Goal: Task Accomplishment & Management: Use online tool/utility

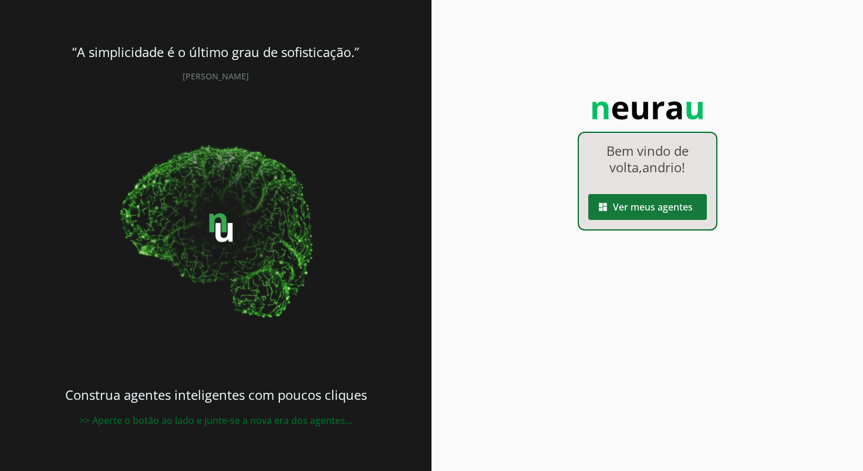
click at [651, 208] on span at bounding box center [648, 207] width 119 height 28
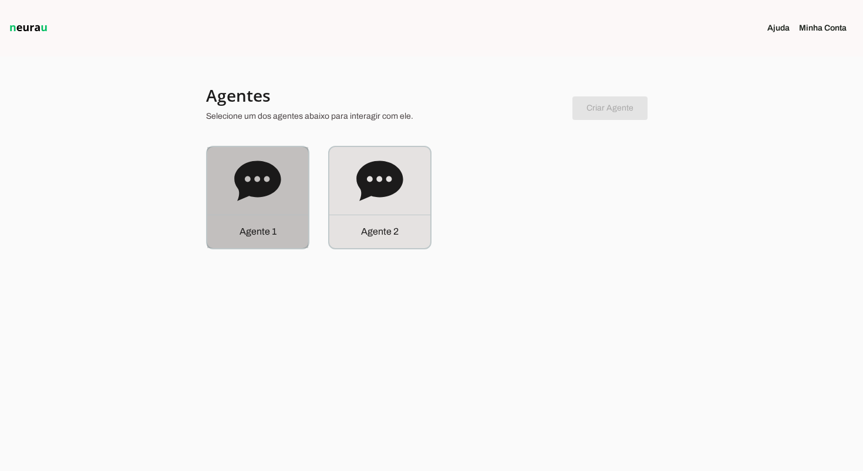
click at [274, 184] on icon at bounding box center [257, 180] width 46 height 40
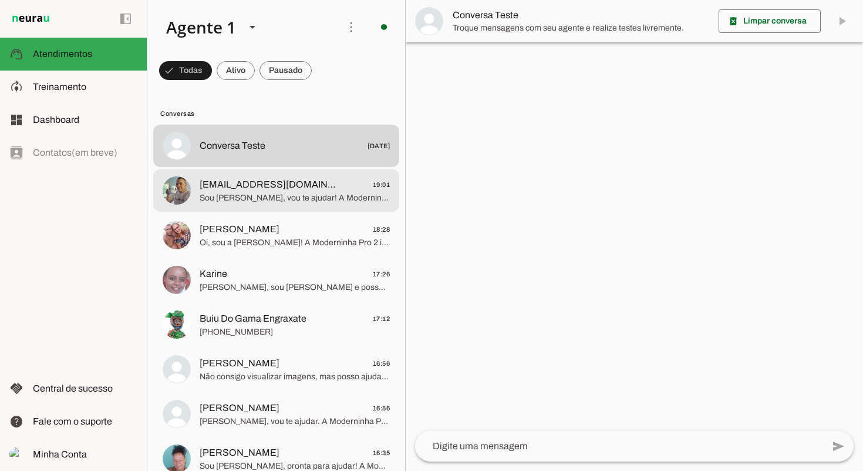
click at [311, 193] on span "Sou [PERSON_NAME], vou te ajudar! A Moderninha Pro 2 imprime comprovante, aceit…" at bounding box center [295, 198] width 190 height 12
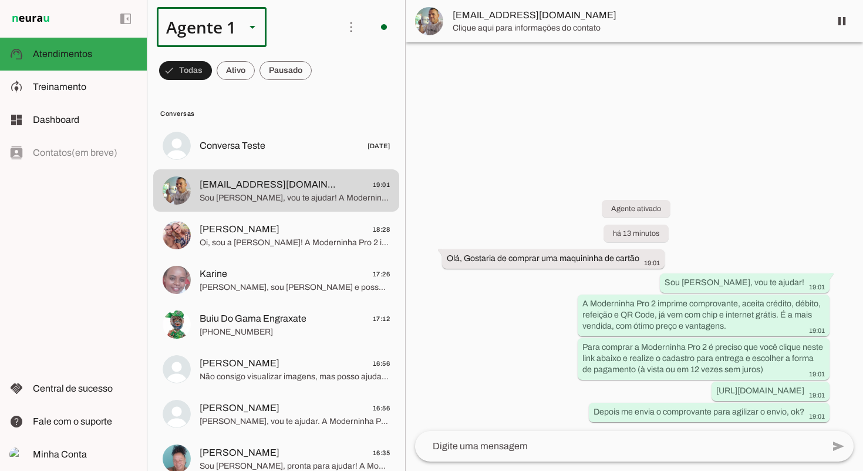
click at [247, 26] on slot at bounding box center [253, 27] width 14 height 14
click at [323, 103] on slot at bounding box center [368, 108] width 90 height 14
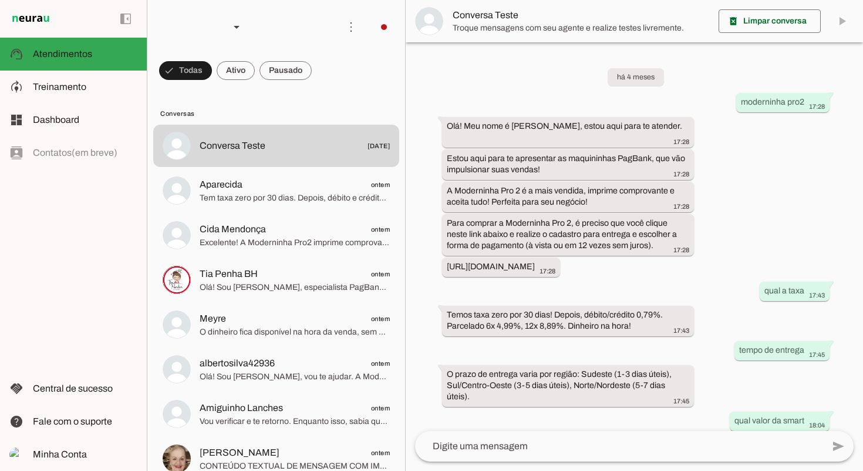
scroll to position [625, 0]
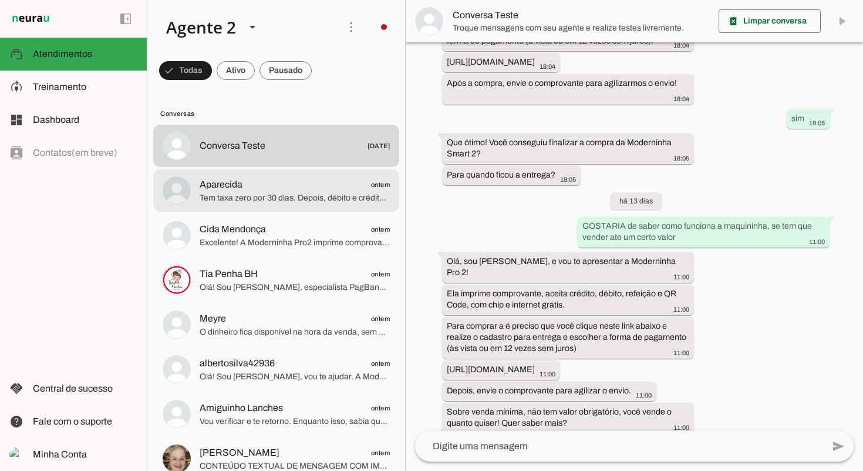
click at [299, 207] on md-item "Aparecida ontem Tem taxa zero por 30 dias. Depois, débito e crédito à vista 0,7…" at bounding box center [276, 190] width 246 height 42
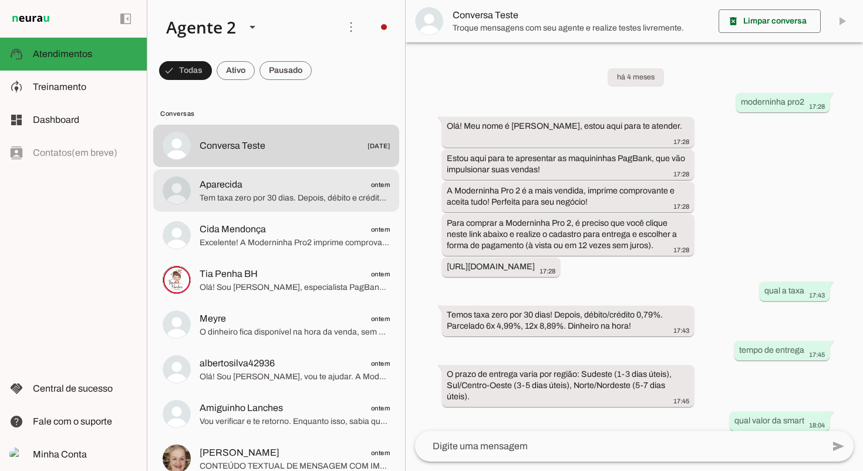
scroll to position [625, 0]
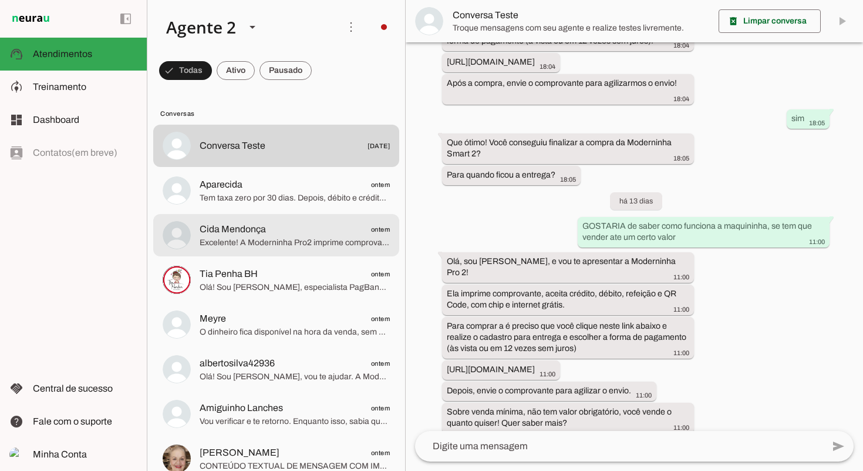
click at [307, 243] on span "Excelente! A Moderninha Pro2 imprime comprovante e aceita crédito, débito, refe…" at bounding box center [295, 243] width 190 height 12
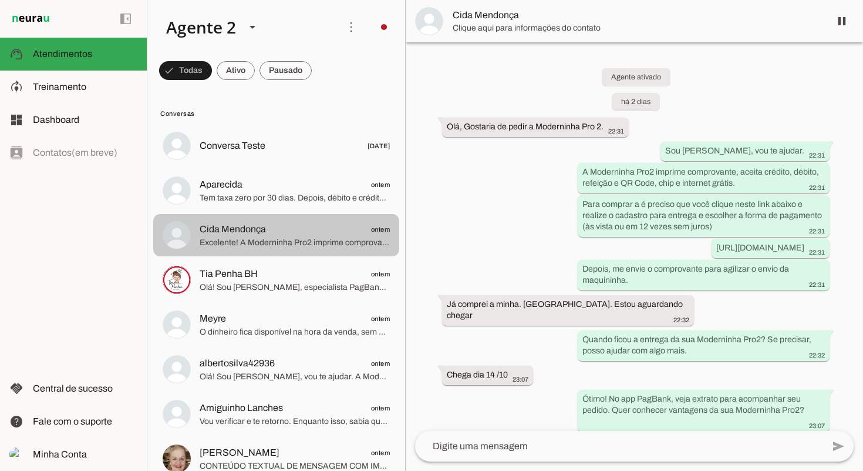
scroll to position [1599, 0]
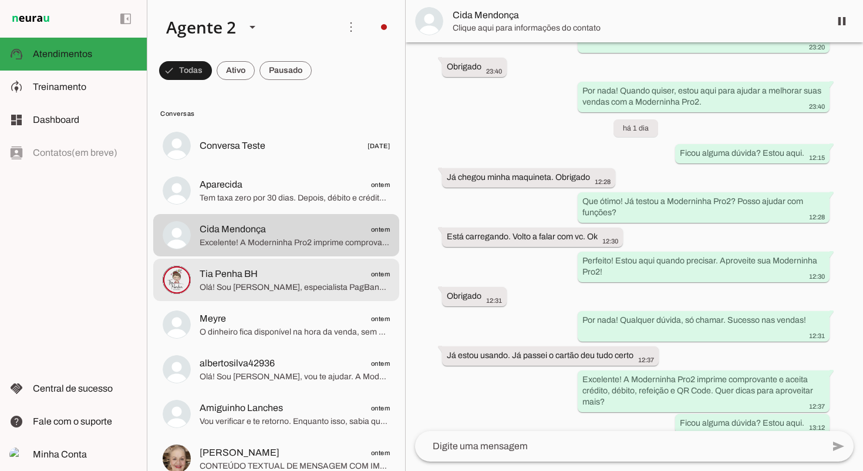
click at [305, 262] on md-item "Tia Penha BH ontem Olá! Sou [PERSON_NAME], especialista PagBank. A Moderninha P…" at bounding box center [276, 279] width 246 height 42
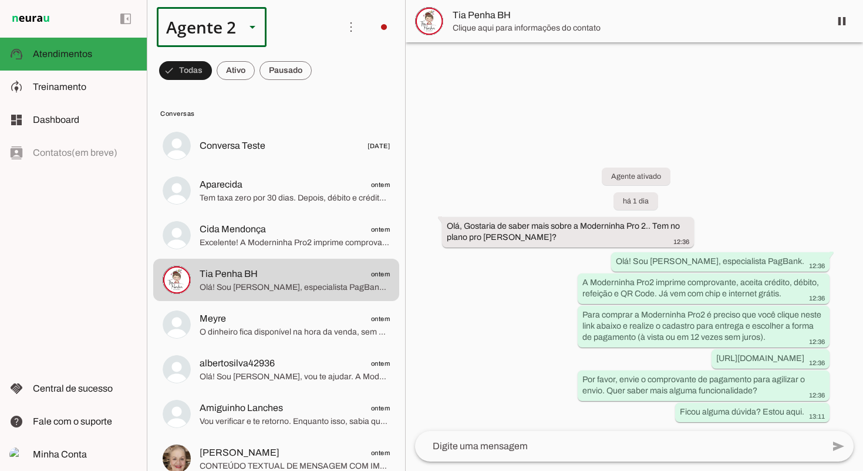
click at [251, 28] on polygon at bounding box center [253, 27] width 6 height 3
click at [323, 68] on slot at bounding box center [368, 75] width 90 height 14
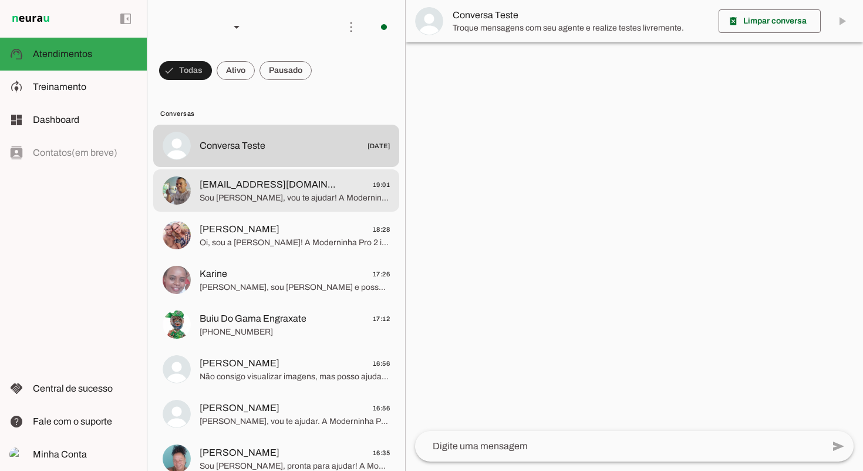
click at [349, 193] on span "Sou [PERSON_NAME], vou te ajudar! A Moderninha Pro 2 imprime comprovante, aceit…" at bounding box center [295, 198] width 190 height 12
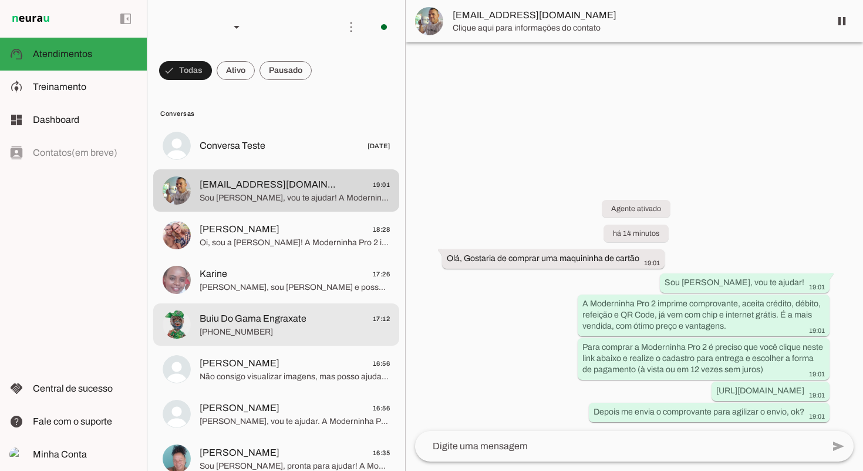
click at [325, 309] on md-item "Buiu Do Gama Engraxate 17:12 [PHONE_NUMBER]" at bounding box center [276, 324] width 246 height 42
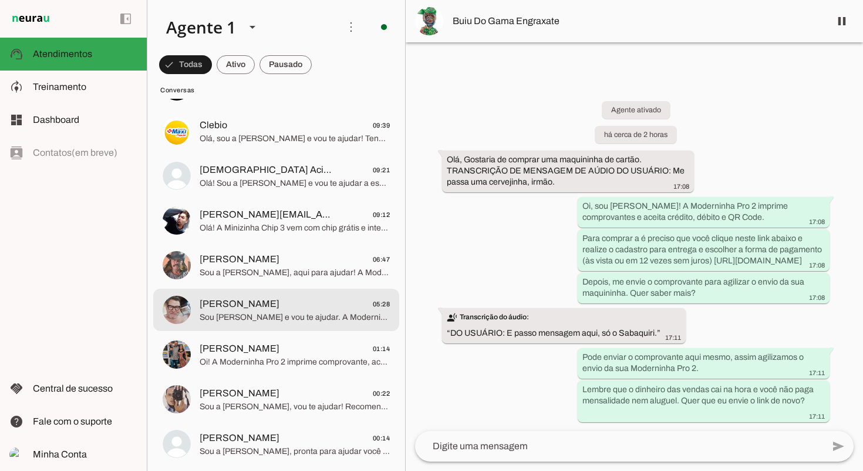
scroll to position [594, 0]
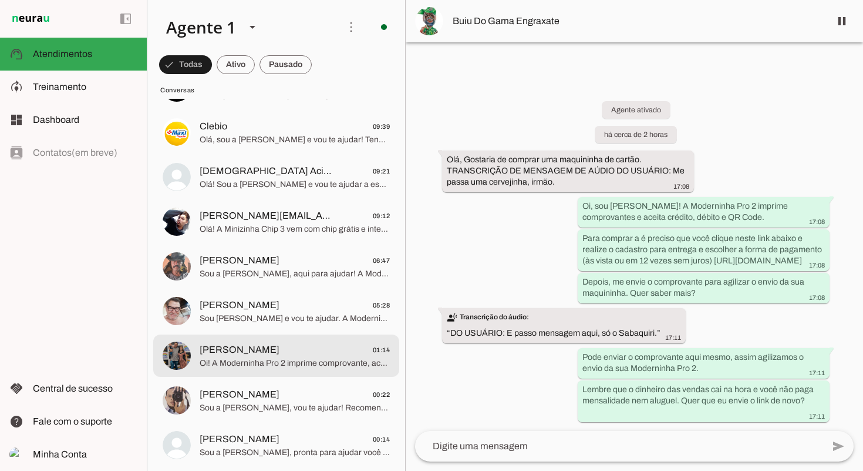
click at [317, 335] on md-item "[PERSON_NAME] 01:14 Oi! A Moderninha Pro 2 imprime comprovante, aceita crédito,…" at bounding box center [276, 355] width 246 height 42
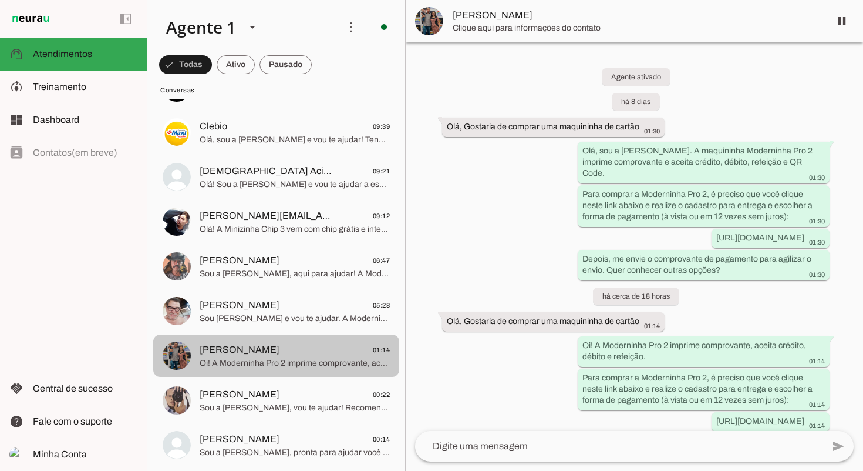
scroll to position [31, 0]
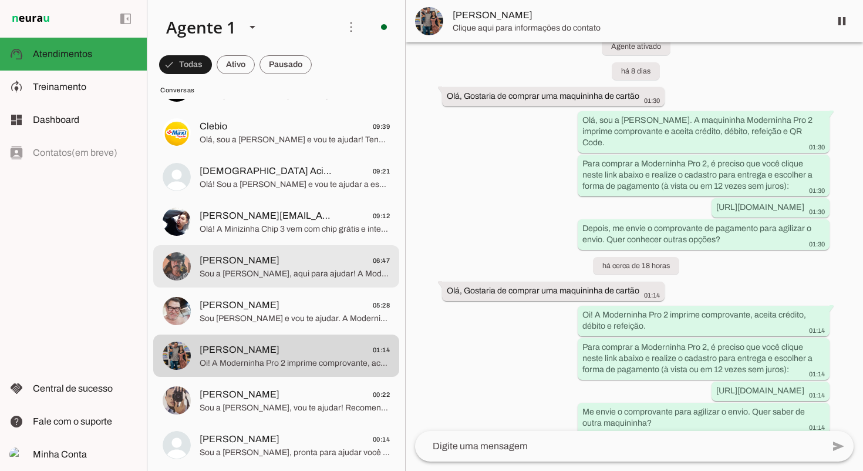
click at [324, 247] on md-item "[PERSON_NAME] 06:47 Sou a [PERSON_NAME], aqui para ajudar! A Moderninha Pro 2 i…" at bounding box center [276, 266] width 246 height 42
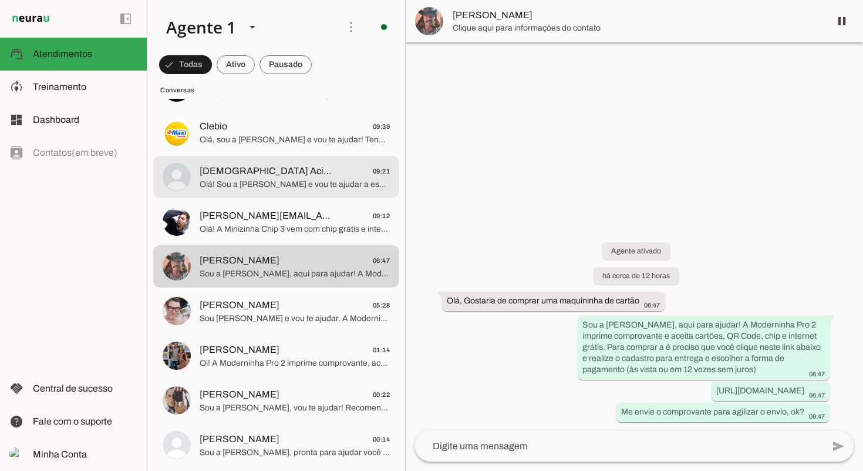
click at [311, 172] on span "[DEMOGRAPHIC_DATA] Acima De Tudo 09:21" at bounding box center [295, 171] width 190 height 15
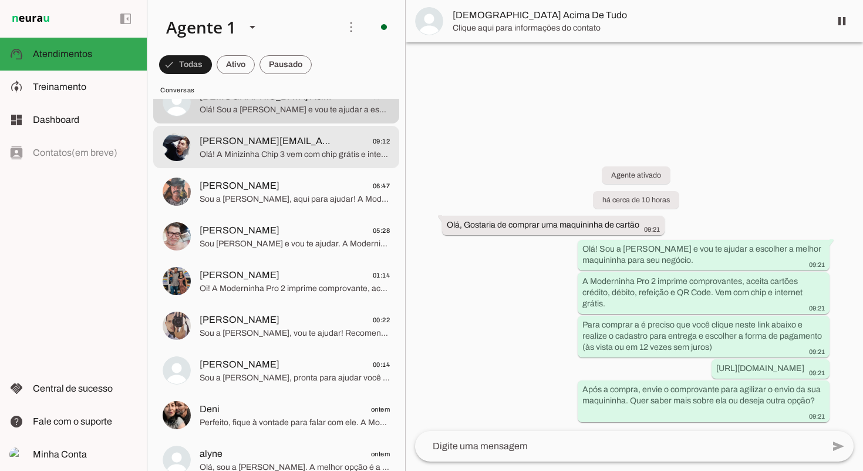
scroll to position [673, 0]
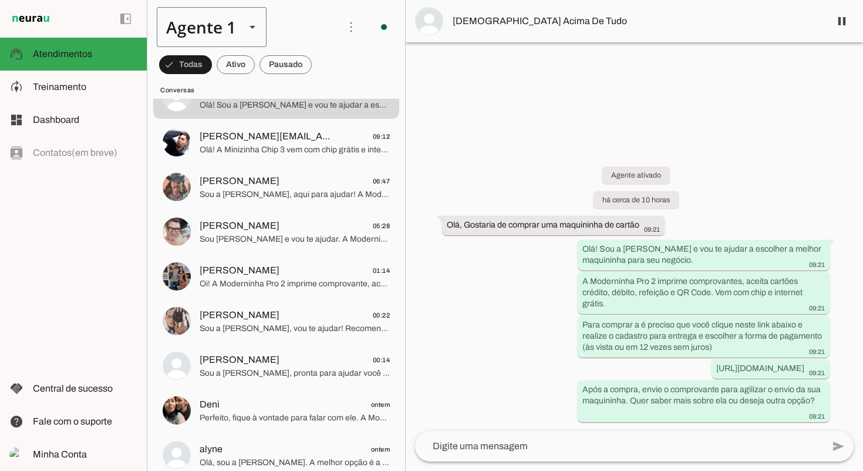
click at [251, 29] on slot at bounding box center [253, 27] width 14 height 14
click at [323, 101] on slot at bounding box center [368, 108] width 90 height 14
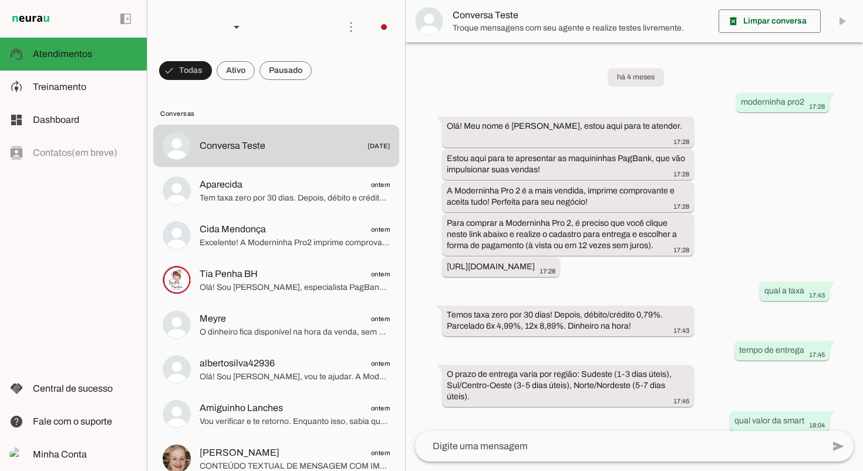
scroll to position [625, 0]
